Goal: Task Accomplishment & Management: Complete application form

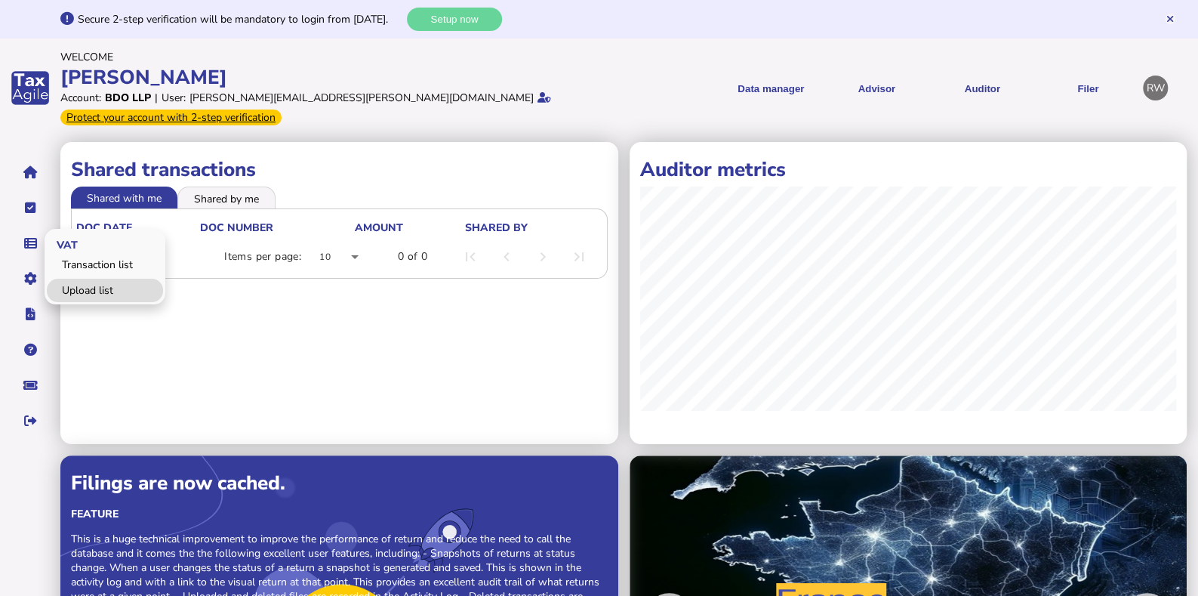
click at [66, 279] on link "Upload list" at bounding box center [105, 290] width 116 height 23
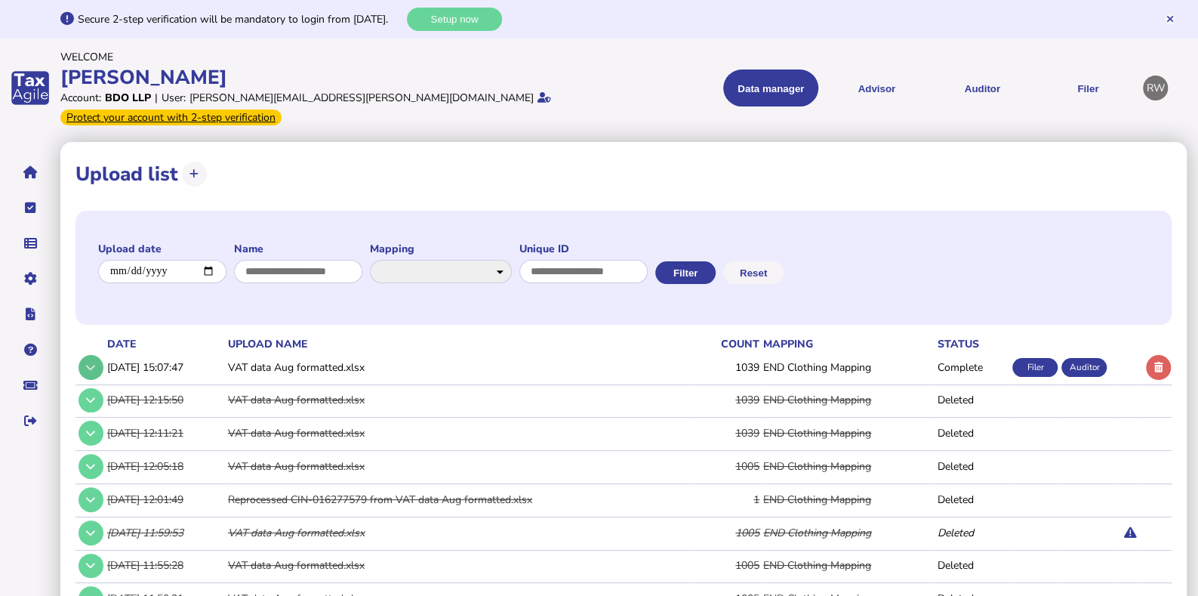
click at [88, 356] on button at bounding box center [91, 367] width 25 height 25
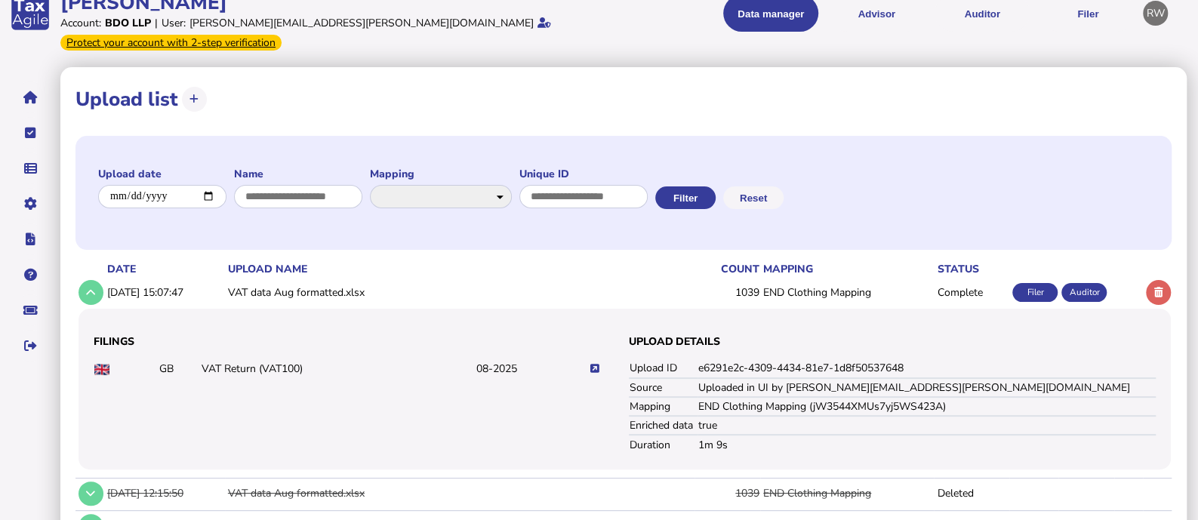
scroll to position [130, 0]
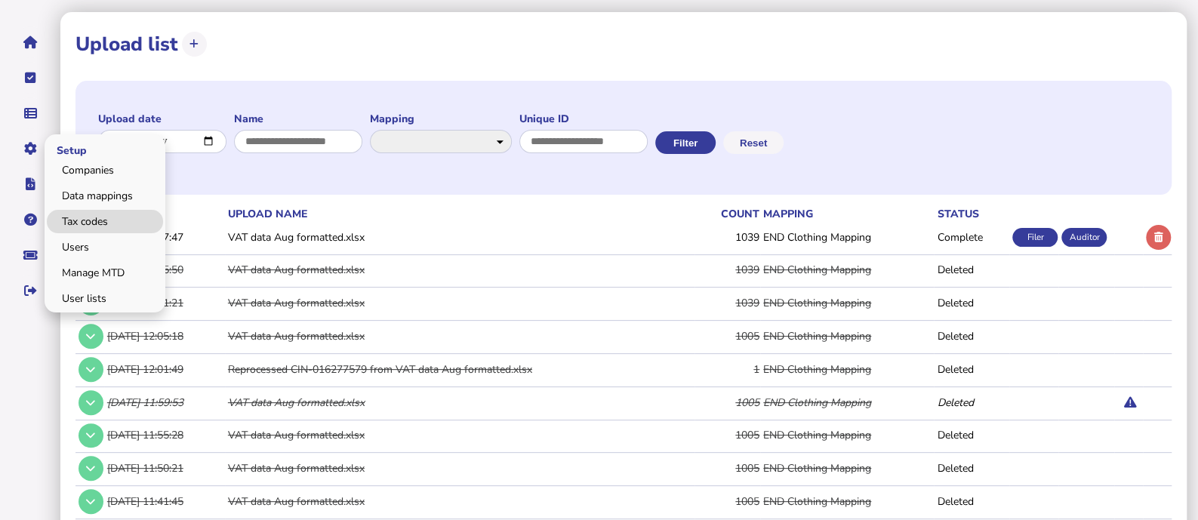
click at [93, 213] on link "Tax codes" at bounding box center [105, 221] width 116 height 23
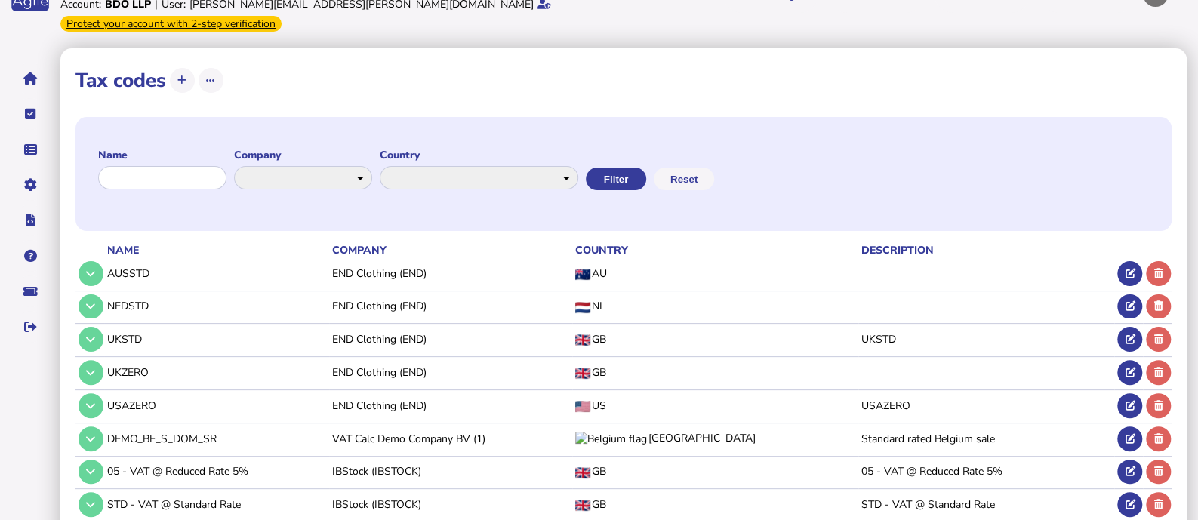
scroll to position [102, 0]
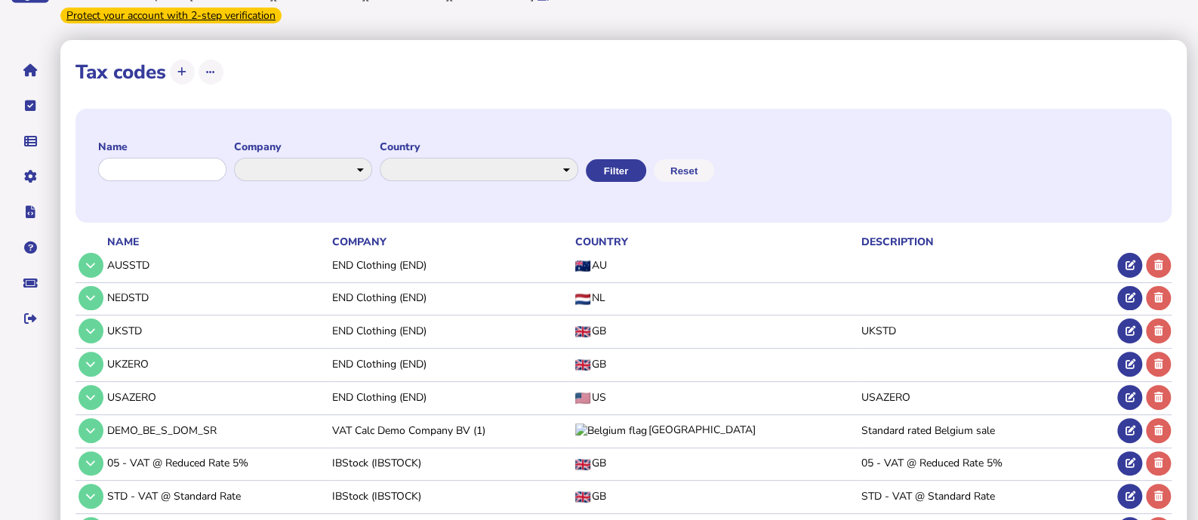
drag, startPoint x: 652, startPoint y: 238, endPoint x: 638, endPoint y: 239, distance: 13.6
click at [638, 250] on td "AU" at bounding box center [714, 265] width 285 height 31
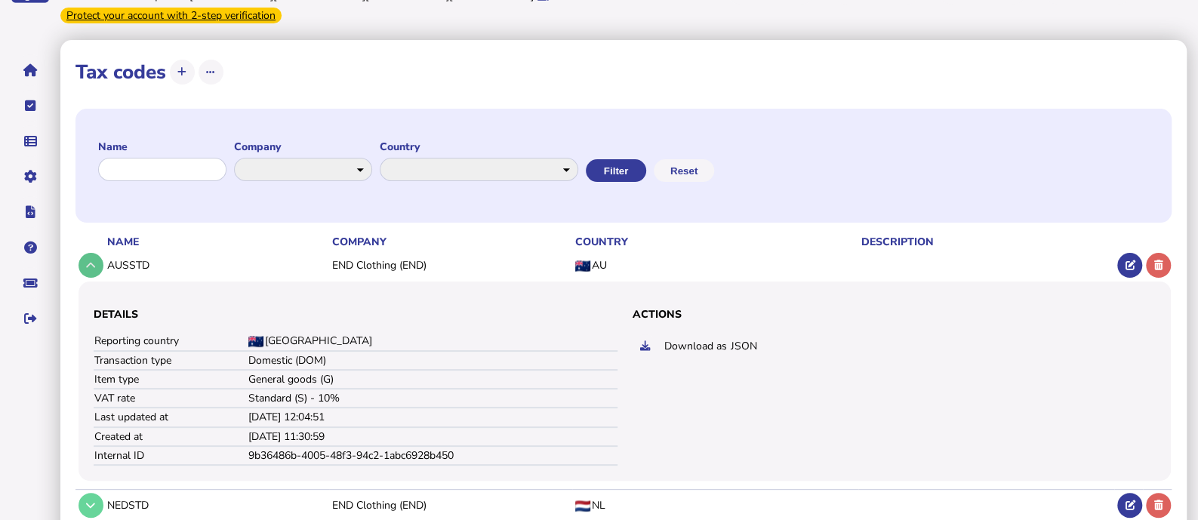
click at [97, 254] on button at bounding box center [91, 265] width 25 height 25
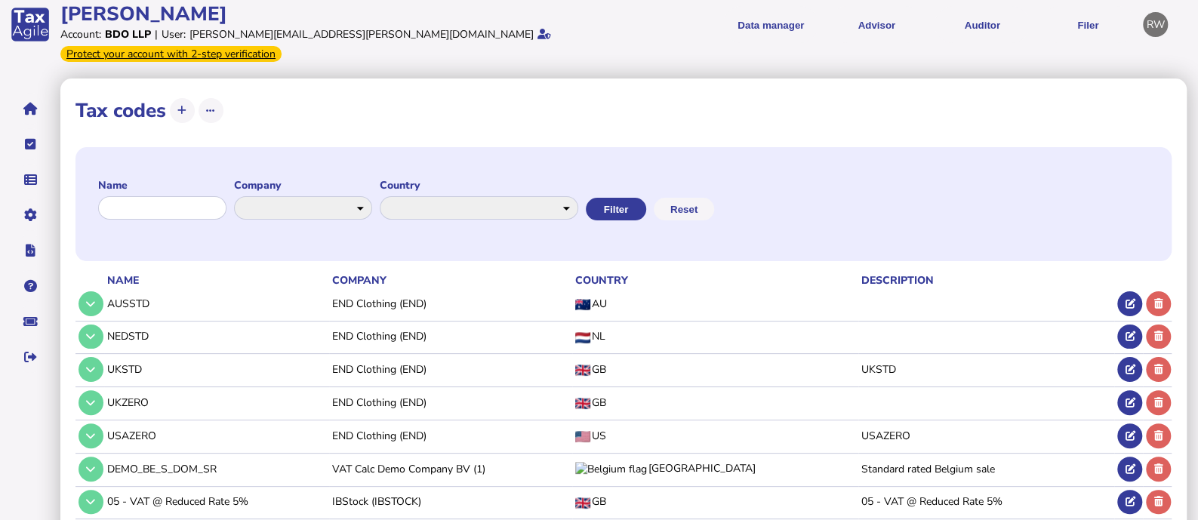
scroll to position [62, 0]
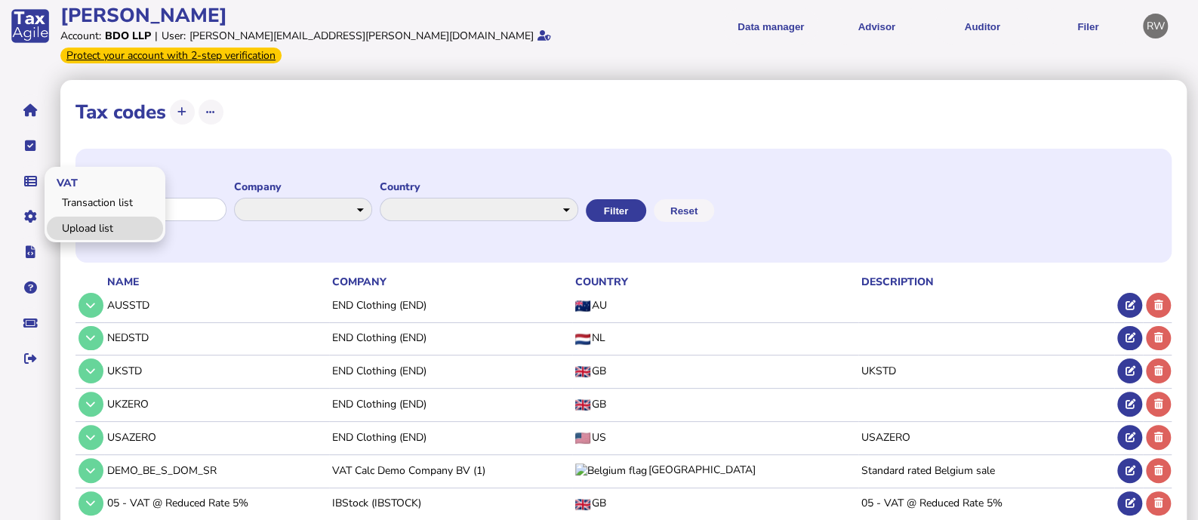
click at [94, 217] on link "Upload list" at bounding box center [105, 228] width 116 height 23
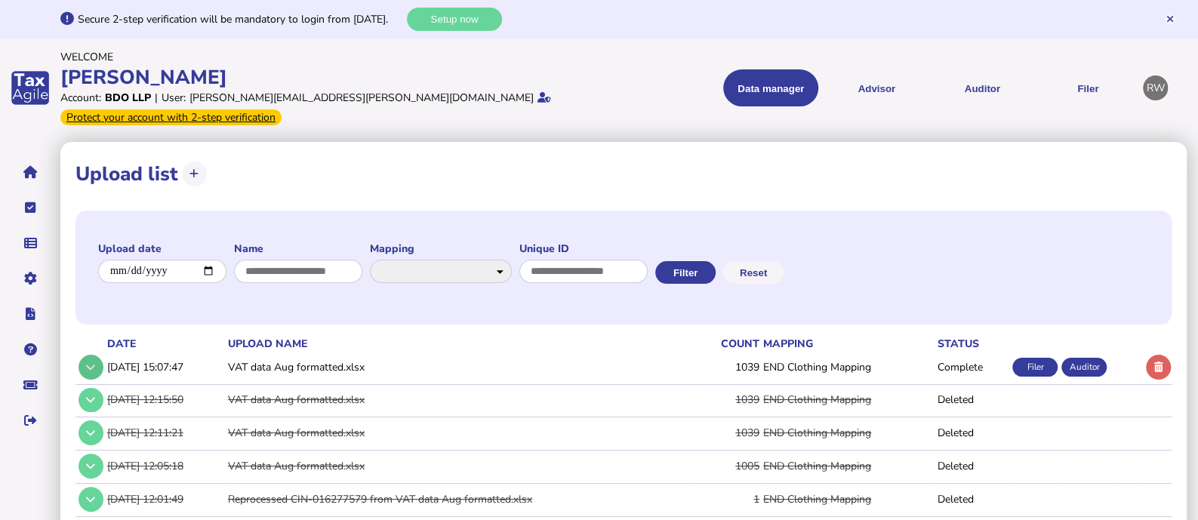
click at [99, 356] on button at bounding box center [91, 367] width 25 height 25
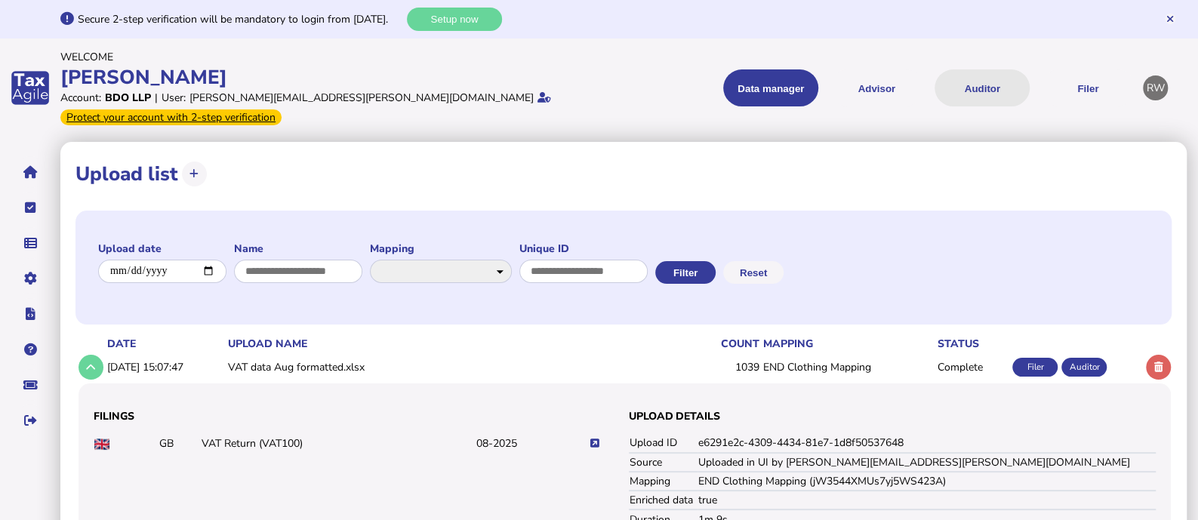
click at [954, 73] on button "Auditor" at bounding box center [982, 87] width 95 height 37
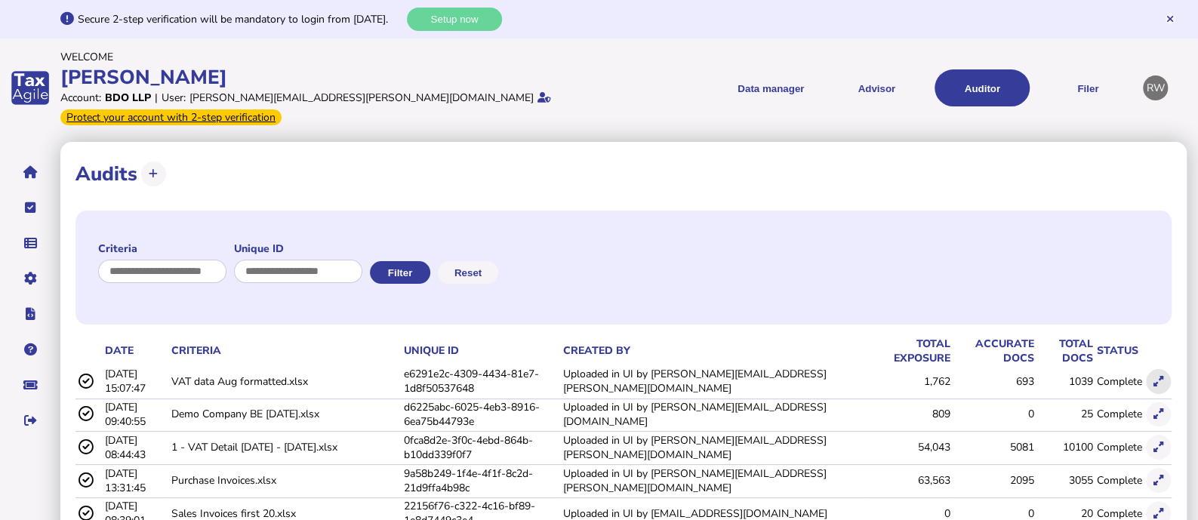
click at [1160, 369] on button at bounding box center [1158, 381] width 25 height 25
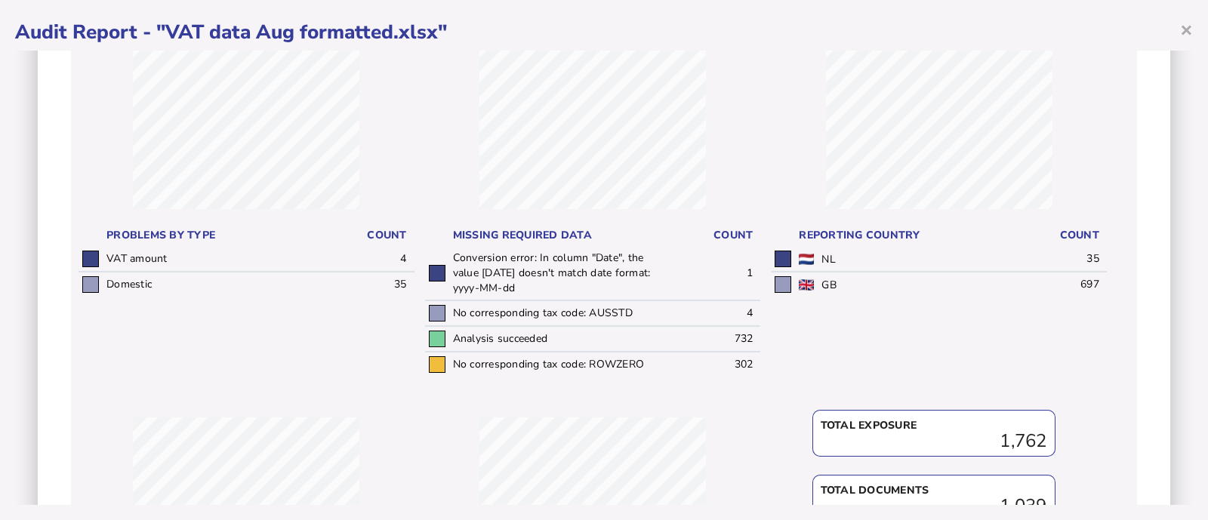
scroll to position [223, 0]
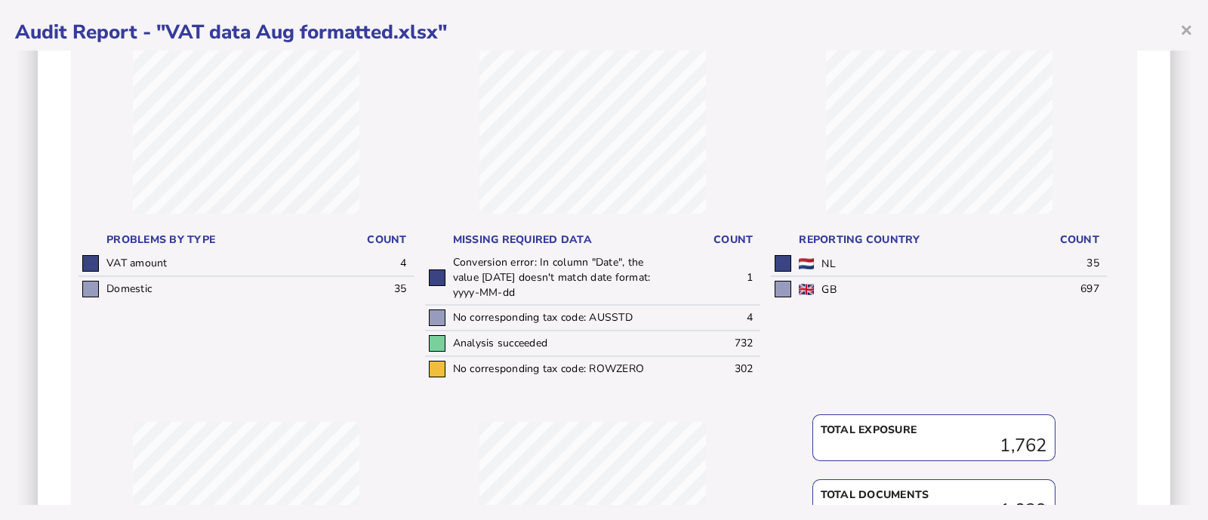
click at [1180, 296] on div "Audit criteria: VAT data Aug formatted.xlsx Created by: Uploaded in UI by [PERS…" at bounding box center [604, 278] width 1178 height 455
drag, startPoint x: 1180, startPoint y: 296, endPoint x: 1197, endPoint y: 294, distance: 17.4
click at [1197, 294] on div "× Audit Report - "VAT data Aug formatted.xlsx" Audit criteria: VAT data Aug for…" at bounding box center [604, 260] width 1208 height 520
drag, startPoint x: 1197, startPoint y: 294, endPoint x: 1194, endPoint y: 337, distance: 42.4
click at [1194, 337] on div "× Audit Report - "VAT data Aug formatted.xlsx" Audit criteria: VAT data Aug for…" at bounding box center [604, 260] width 1208 height 520
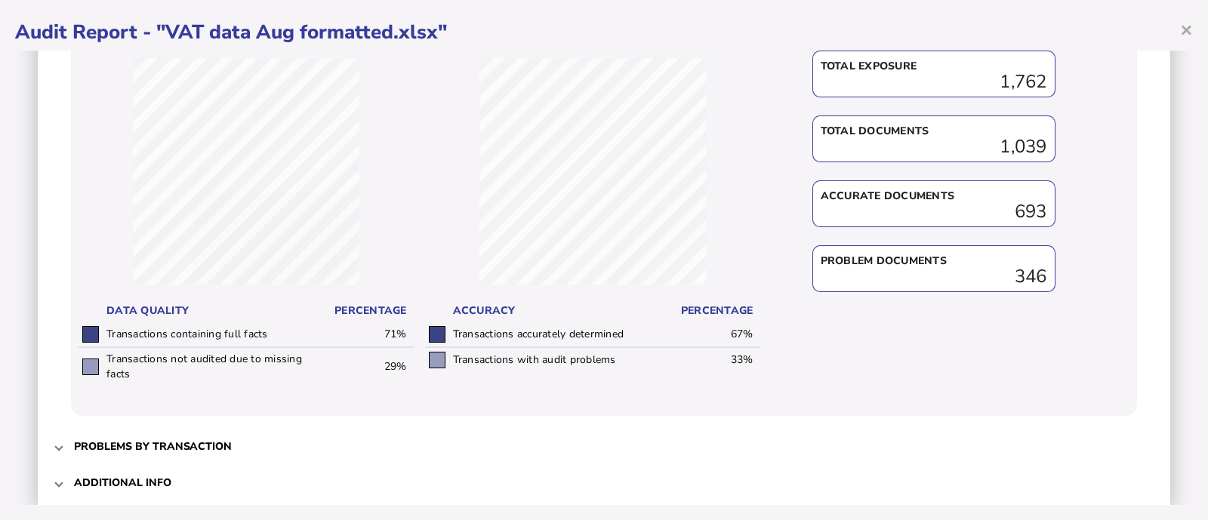
scroll to position [618, 0]
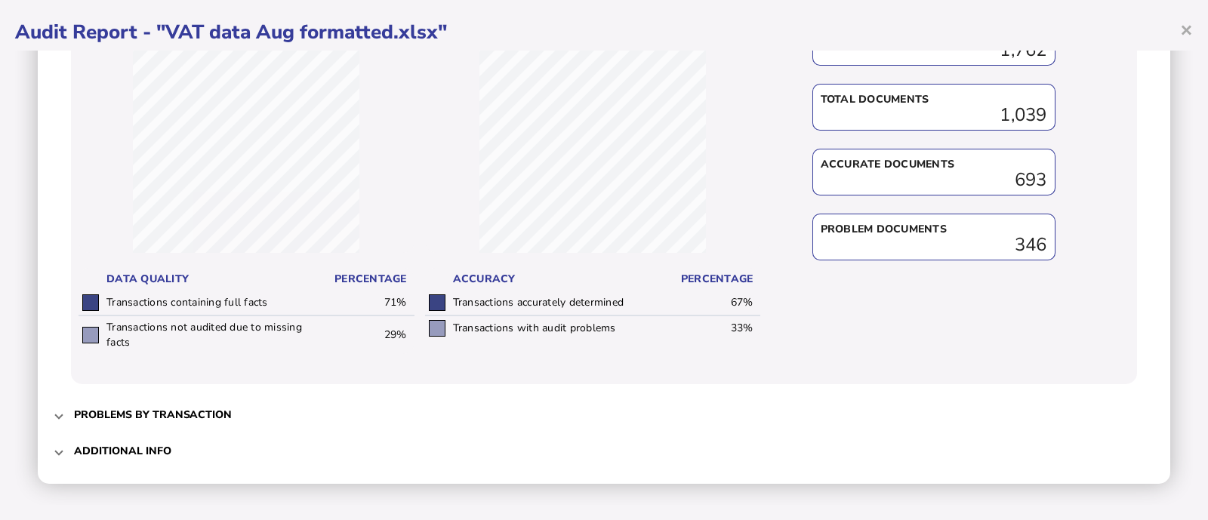
click at [303, 400] on span "Problems by transaction" at bounding box center [605, 414] width 1063 height 35
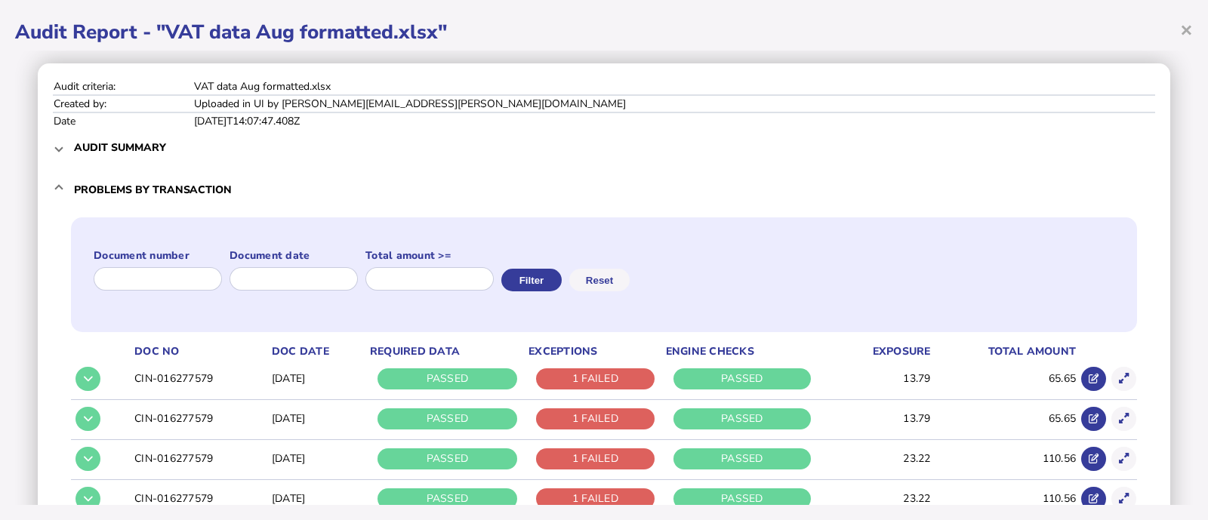
scroll to position [57, 0]
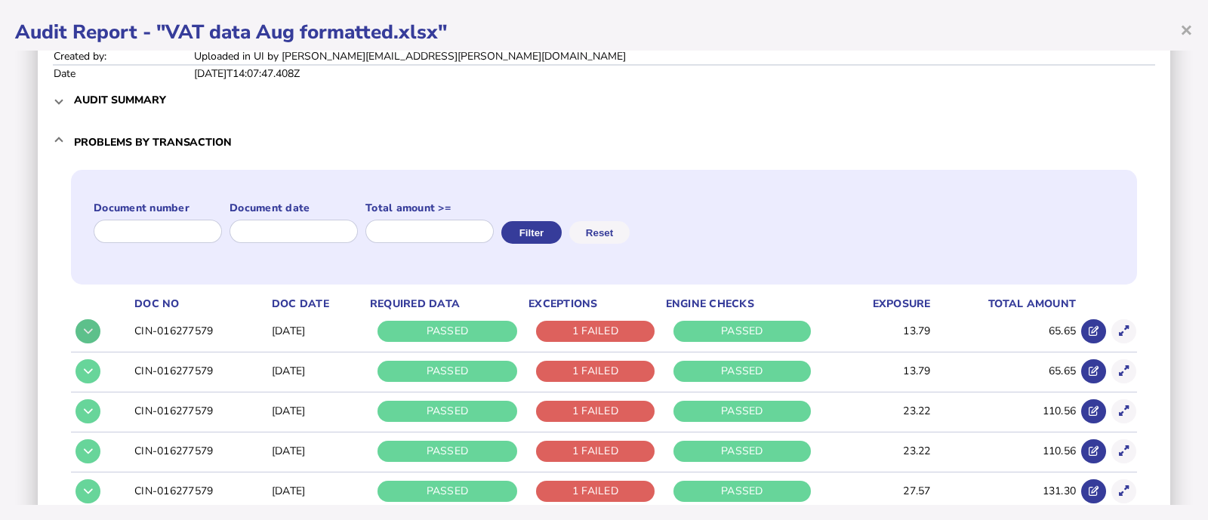
click at [82, 335] on button at bounding box center [87, 331] width 25 height 25
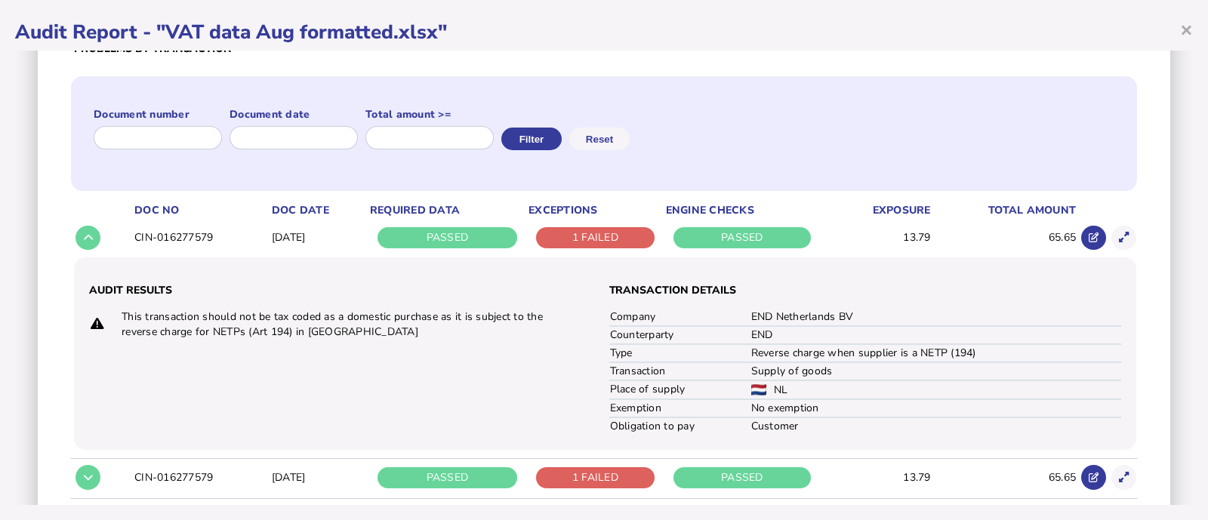
scroll to position [154, 0]
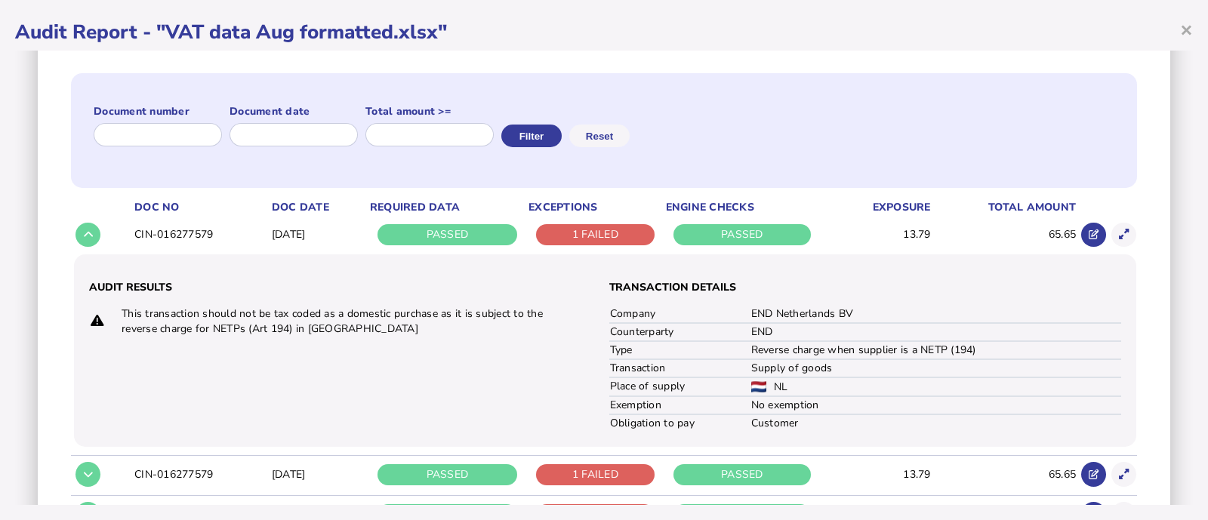
drag, startPoint x: 877, startPoint y: 304, endPoint x: 740, endPoint y: 314, distance: 137.0
click at [740, 314] on tr "Company END Netherlands BV" at bounding box center [865, 314] width 513 height 17
drag, startPoint x: 740, startPoint y: 314, endPoint x: 846, endPoint y: 315, distance: 105.7
click at [846, 315] on tr "Company END Netherlands BV" at bounding box center [865, 314] width 513 height 17
click at [1111, 236] on button at bounding box center [1123, 235] width 25 height 25
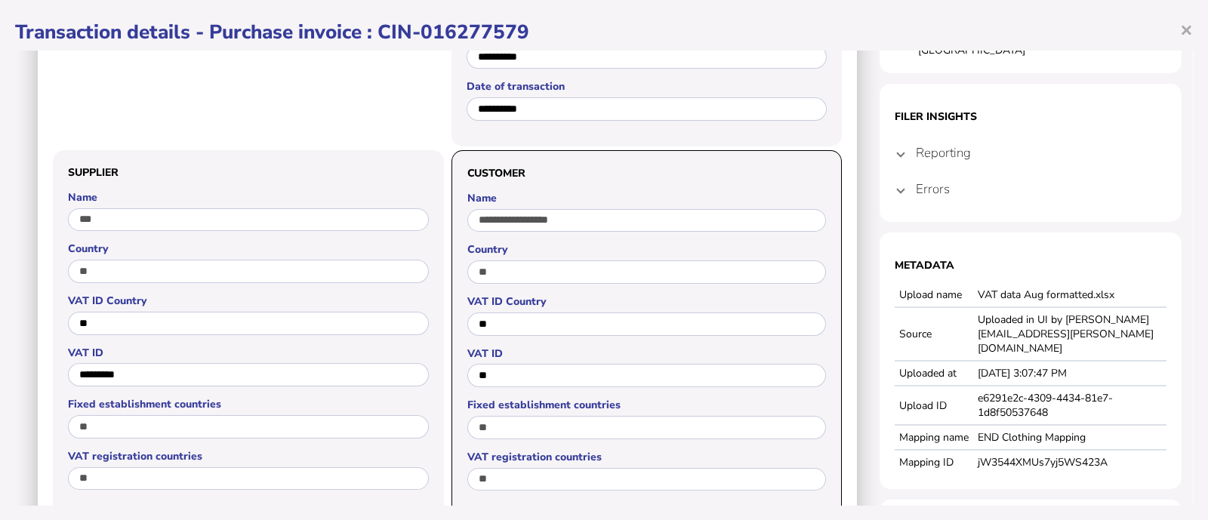
scroll to position [242, 0]
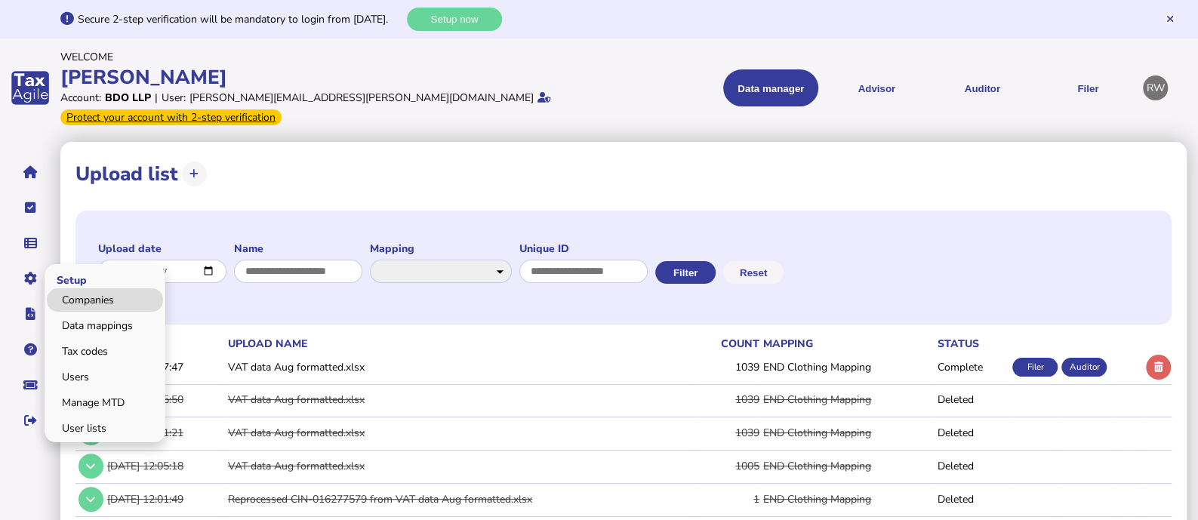
click at [80, 288] on link "Companies" at bounding box center [105, 299] width 116 height 23
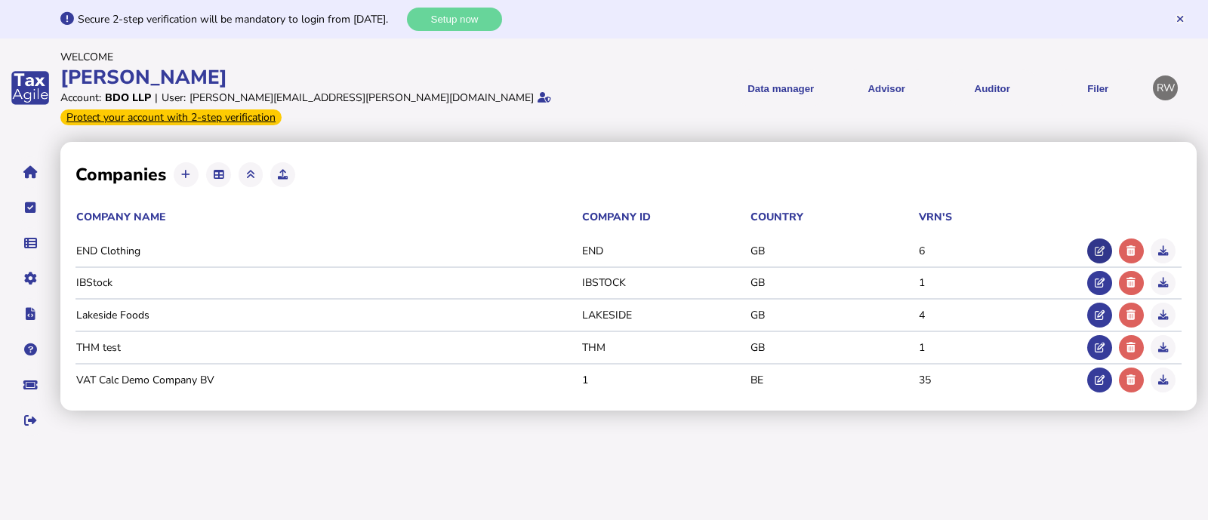
click at [1092, 239] on button at bounding box center [1099, 251] width 25 height 25
type input "**********"
type input "***"
type input "**********"
select select "**"
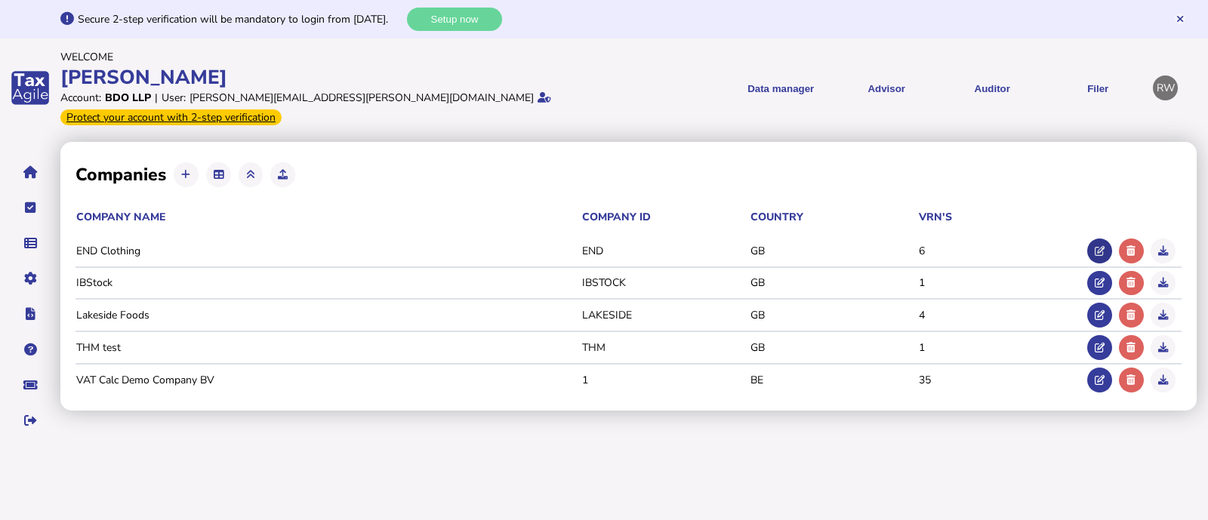
select select
type input "**********"
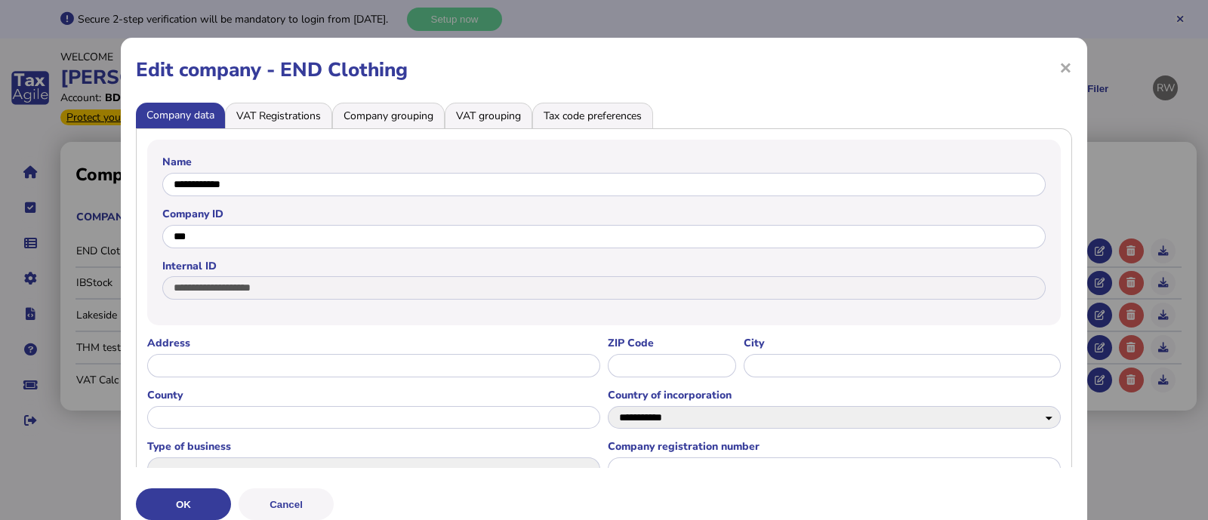
click at [239, 127] on li "VAT Registrations" at bounding box center [278, 116] width 107 height 26
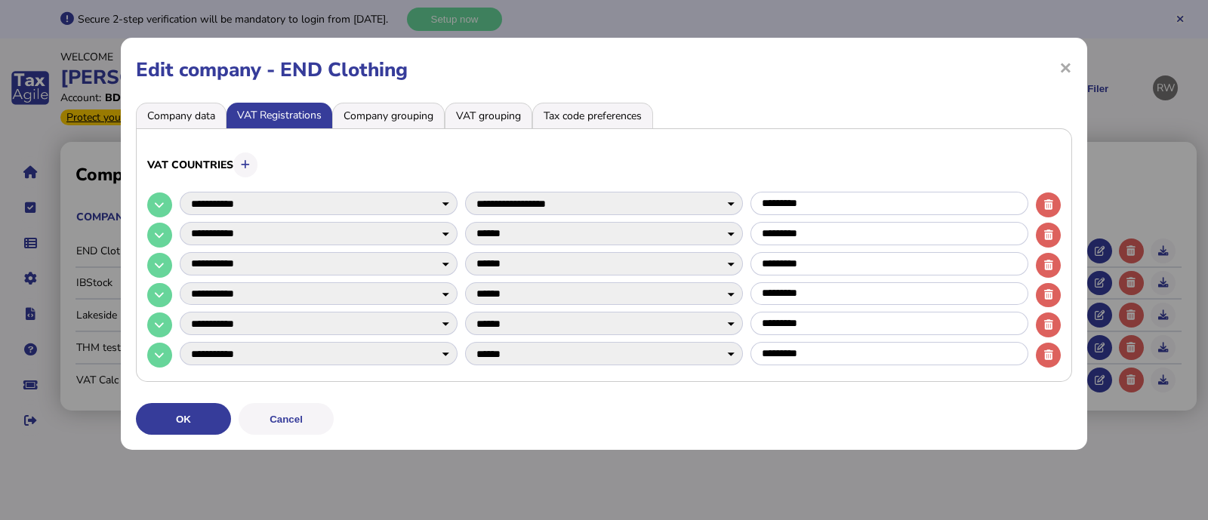
click at [507, 121] on li "VAT grouping" at bounding box center [489, 116] width 88 height 26
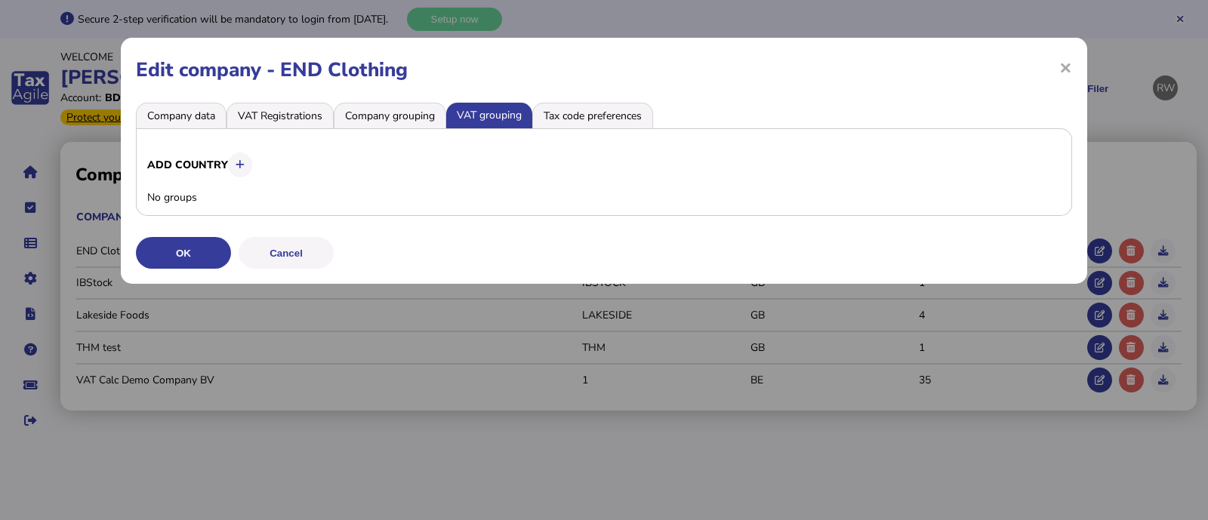
click at [415, 111] on li "Company grouping" at bounding box center [390, 116] width 112 height 26
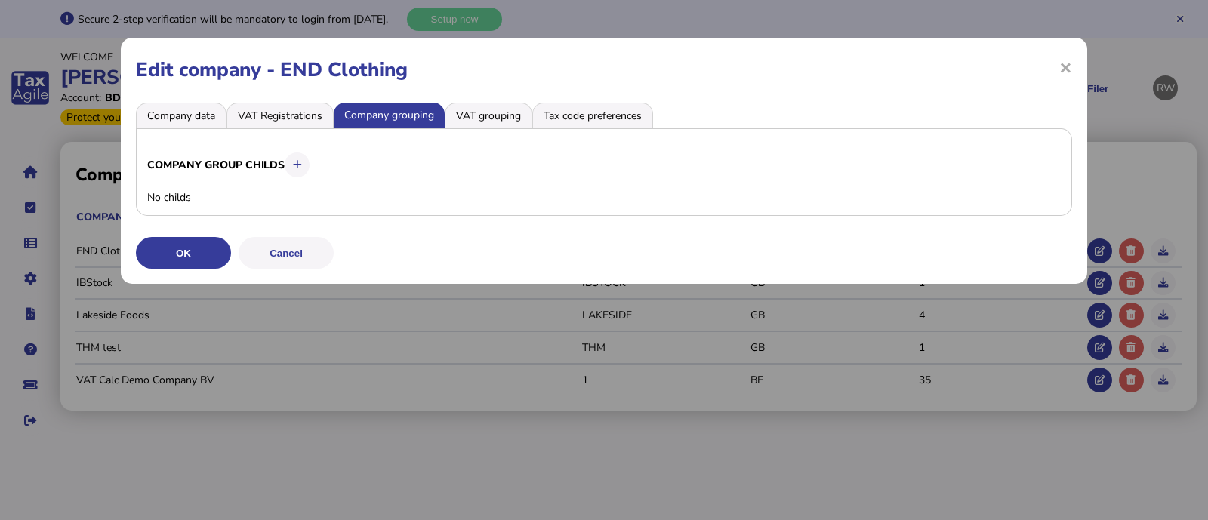
click at [474, 103] on li "VAT grouping" at bounding box center [489, 116] width 88 height 26
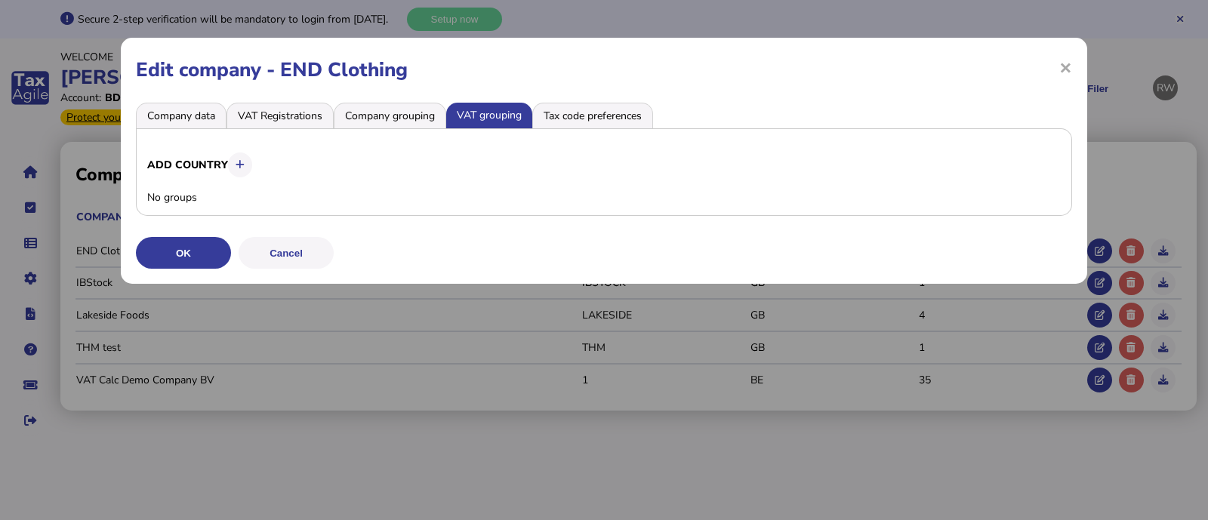
click at [288, 116] on li "VAT Registrations" at bounding box center [279, 116] width 107 height 26
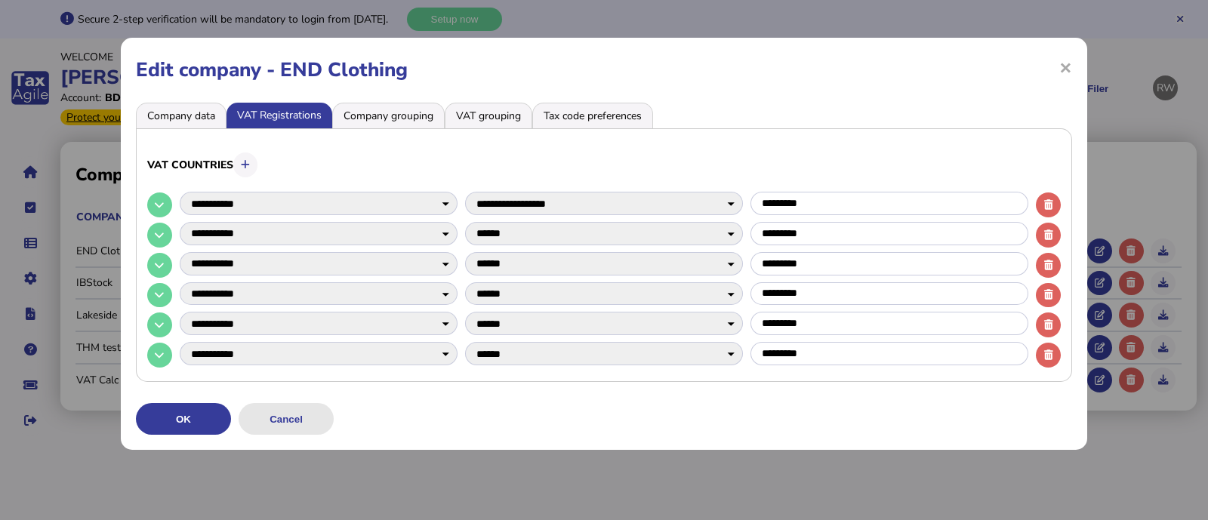
click at [271, 417] on button "Cancel" at bounding box center [286, 419] width 95 height 32
